Goal: Task Accomplishment & Management: Use online tool/utility

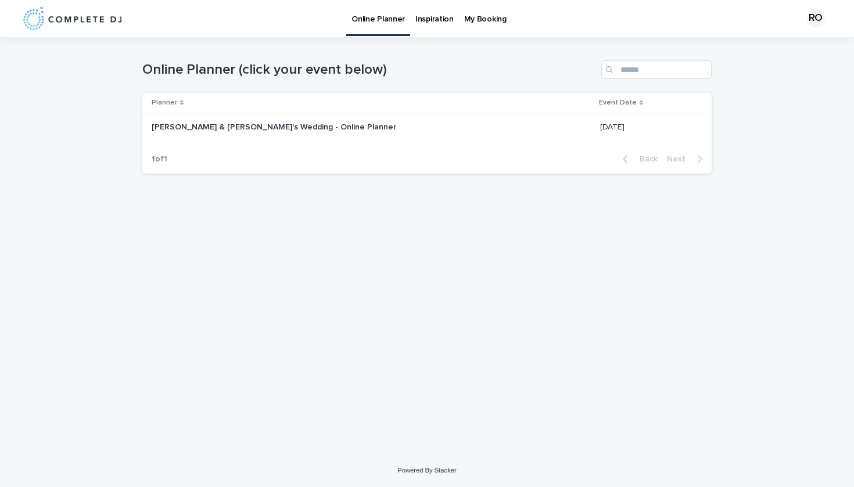
click at [237, 150] on div "1 of 1 Back Next" at bounding box center [426, 159] width 569 height 29
click at [225, 131] on p "[PERSON_NAME] & [PERSON_NAME]'s Wedding - Online Planner" at bounding box center [275, 126] width 247 height 12
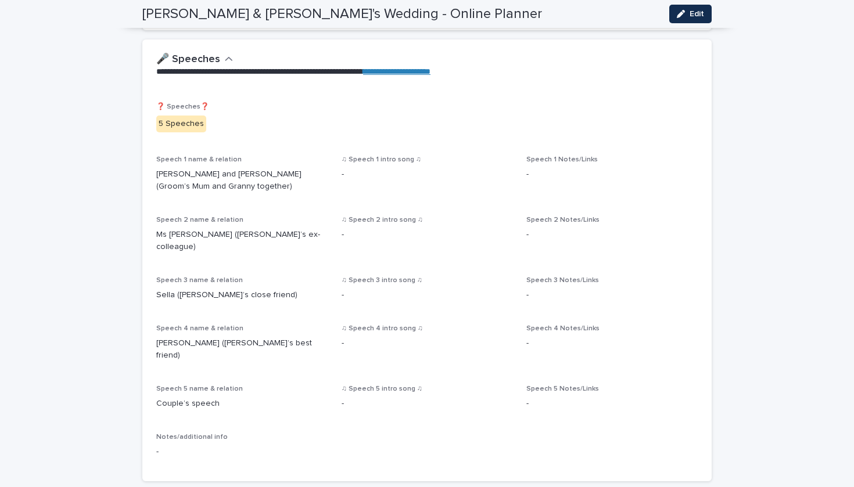
scroll to position [999, 0]
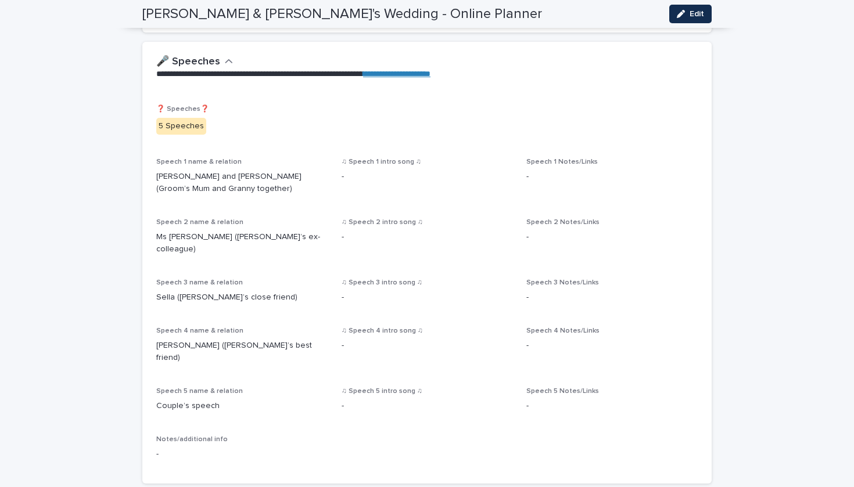
click at [184, 118] on div "5 Speeches" at bounding box center [181, 126] width 50 height 17
click at [703, 15] on span "Edit" at bounding box center [696, 14] width 15 height 8
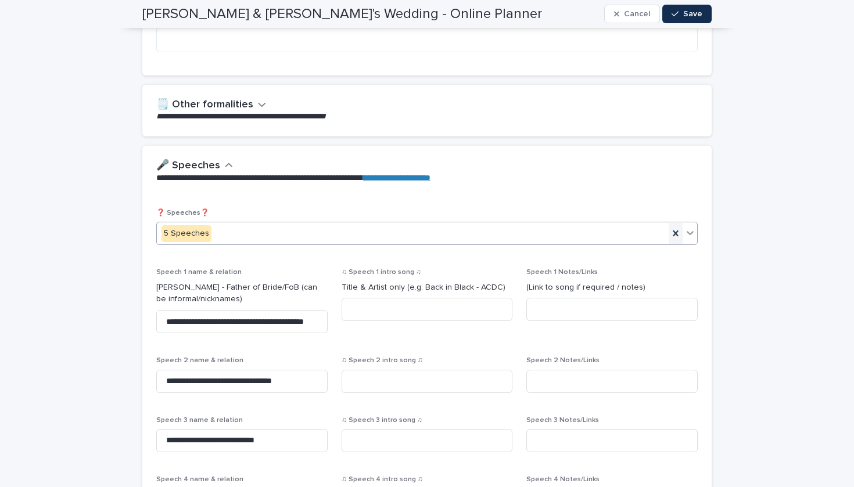
click at [672, 228] on icon at bounding box center [676, 234] width 12 height 12
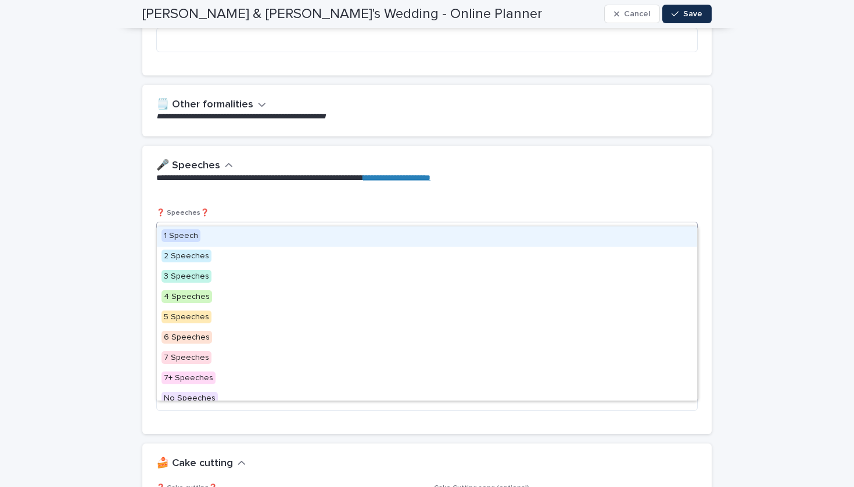
click at [684, 227] on icon at bounding box center [690, 233] width 12 height 12
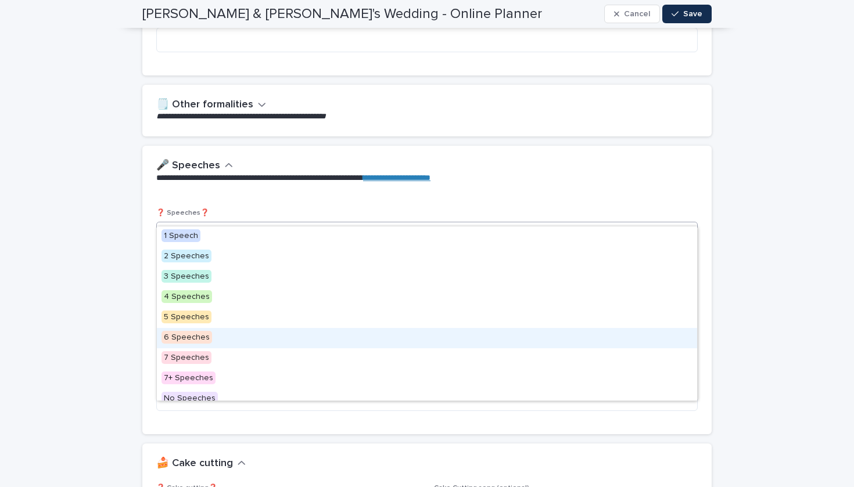
click at [180, 334] on span "6 Speeches" at bounding box center [186, 337] width 51 height 13
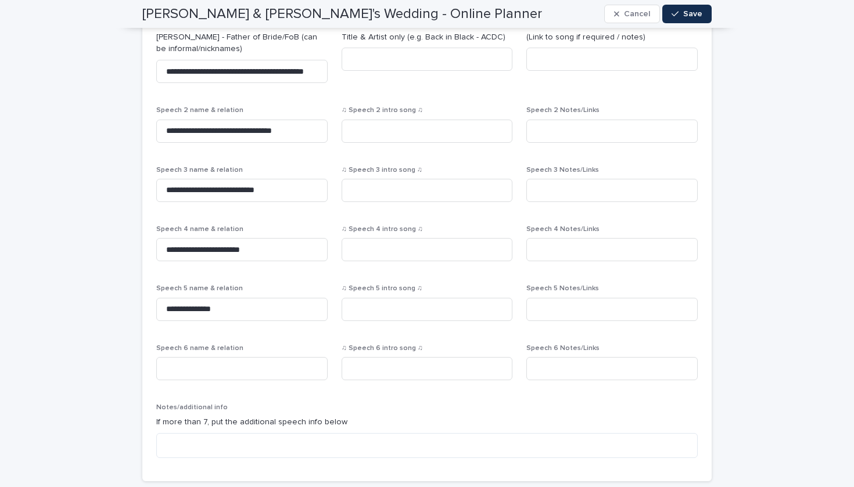
scroll to position [1237, 0]
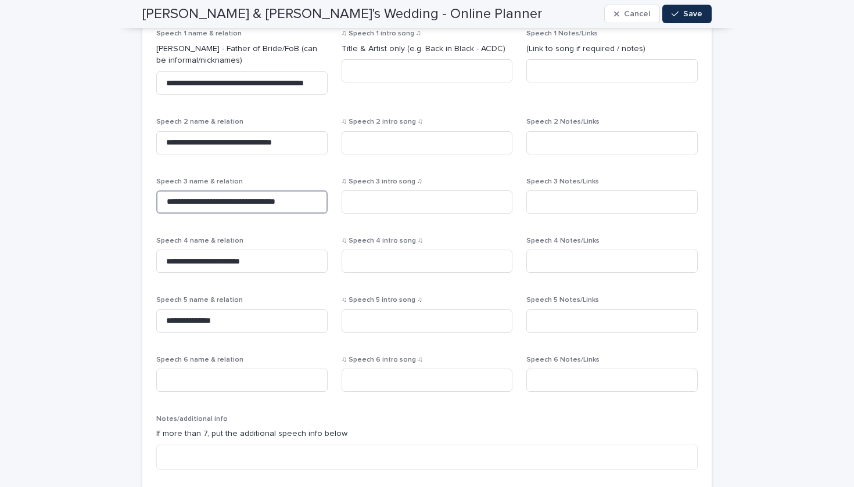
click at [293, 190] on input "**********" at bounding box center [241, 201] width 171 height 23
type input "**********"
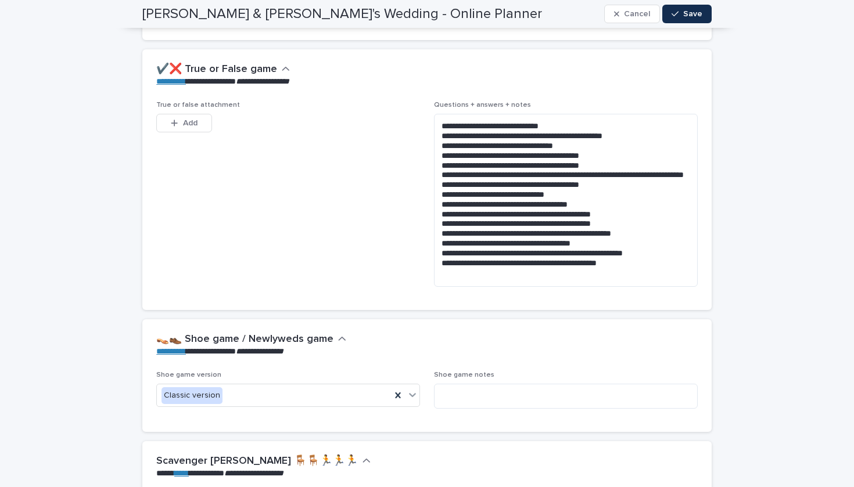
scroll to position [2960, 0]
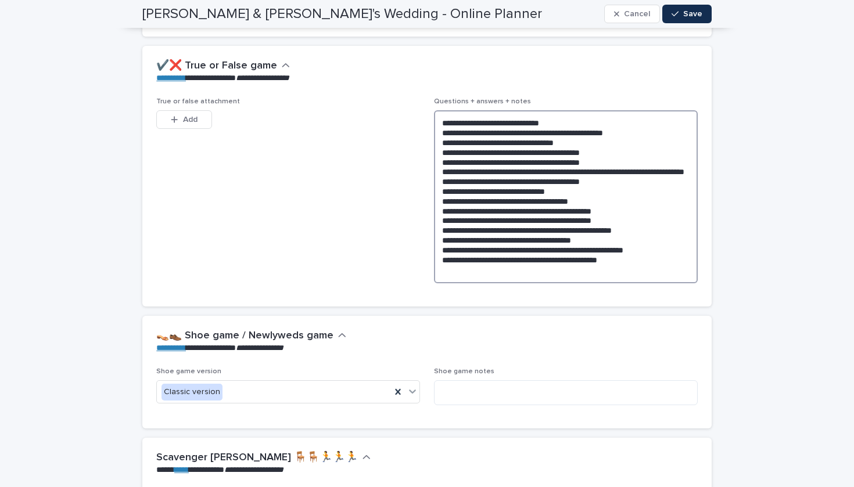
drag, startPoint x: 539, startPoint y: 73, endPoint x: 497, endPoint y: 73, distance: 42.4
click at [497, 110] on textarea "**********" at bounding box center [566, 196] width 264 height 173
click at [300, 225] on span "True or false attachment This file cannot be opened Download File Add" at bounding box center [288, 195] width 264 height 195
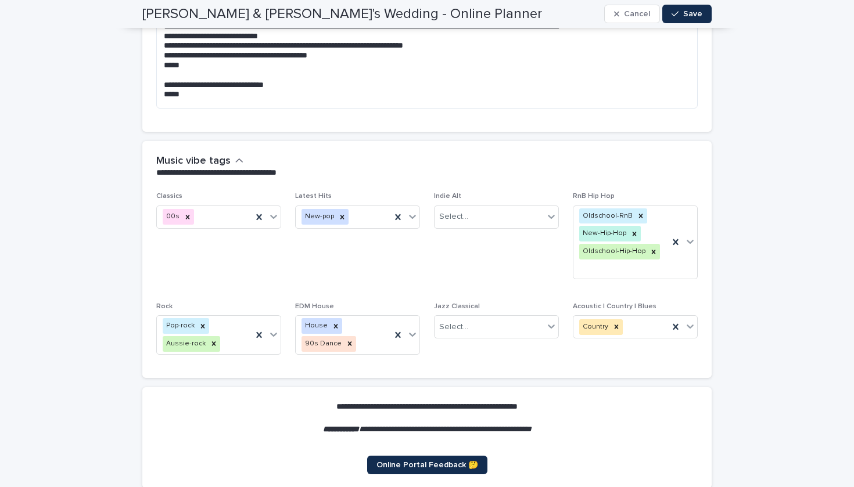
scroll to position [5264, 0]
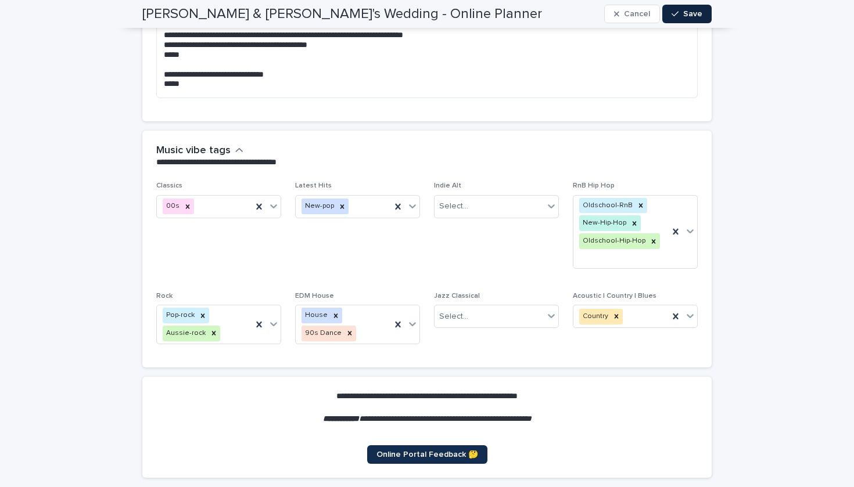
click at [688, 13] on span "Save" at bounding box center [692, 14] width 19 height 8
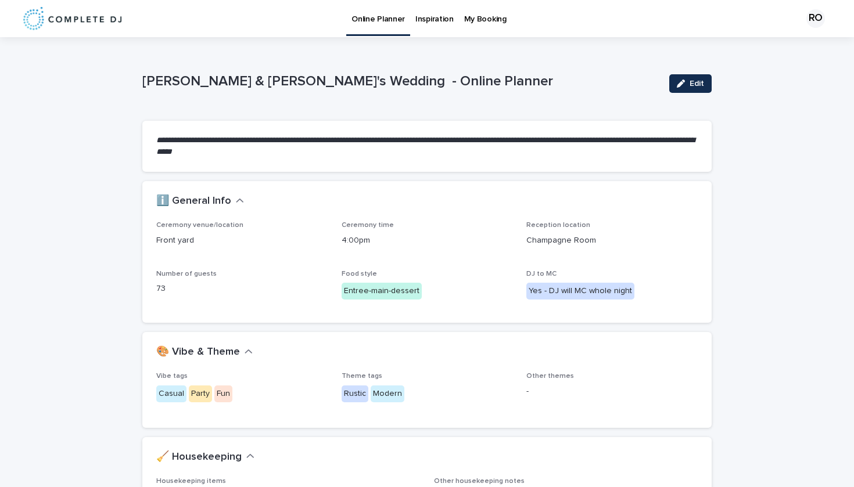
scroll to position [0, 0]
click at [815, 16] on div "RO" at bounding box center [815, 18] width 19 height 19
